Goal: Navigation & Orientation: Go to known website

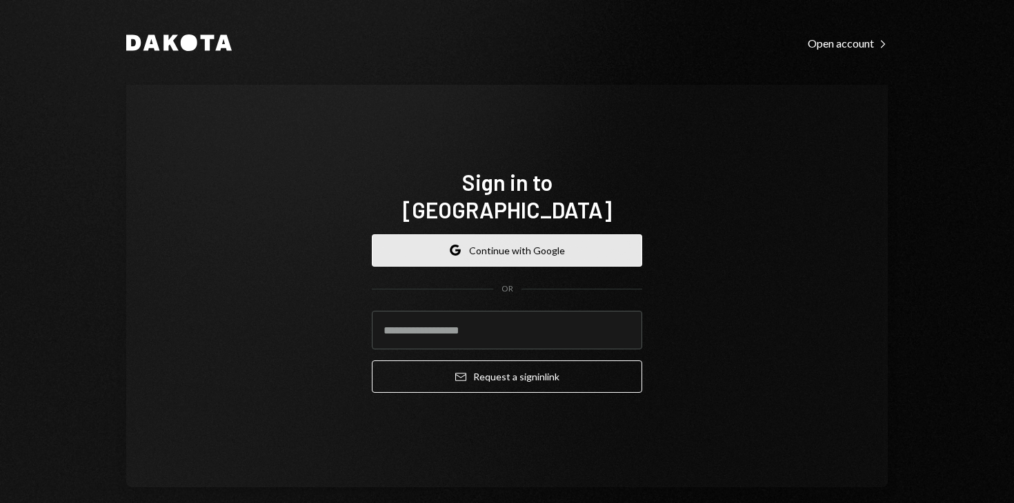
click at [505, 234] on button "Google Continue with Google" at bounding box center [507, 250] width 270 height 32
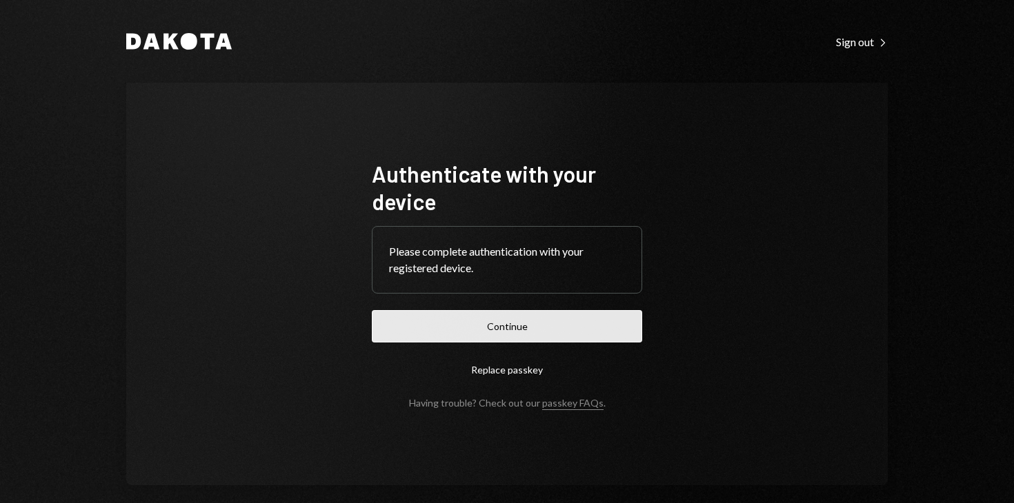
click at [489, 325] on button "Continue" at bounding box center [507, 326] width 270 height 32
